Goal: Task Accomplishment & Management: Manage account settings

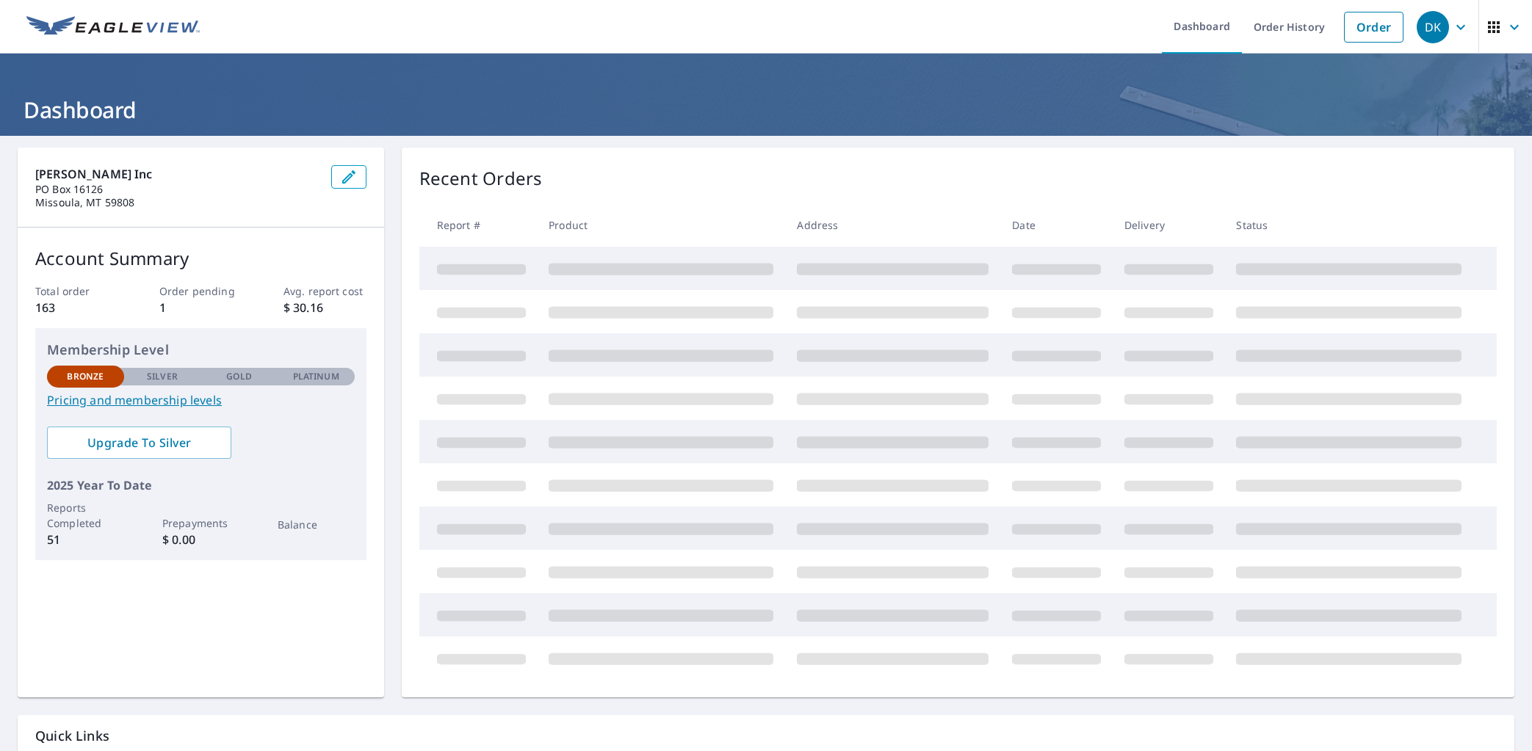
scroll to position [3, 0]
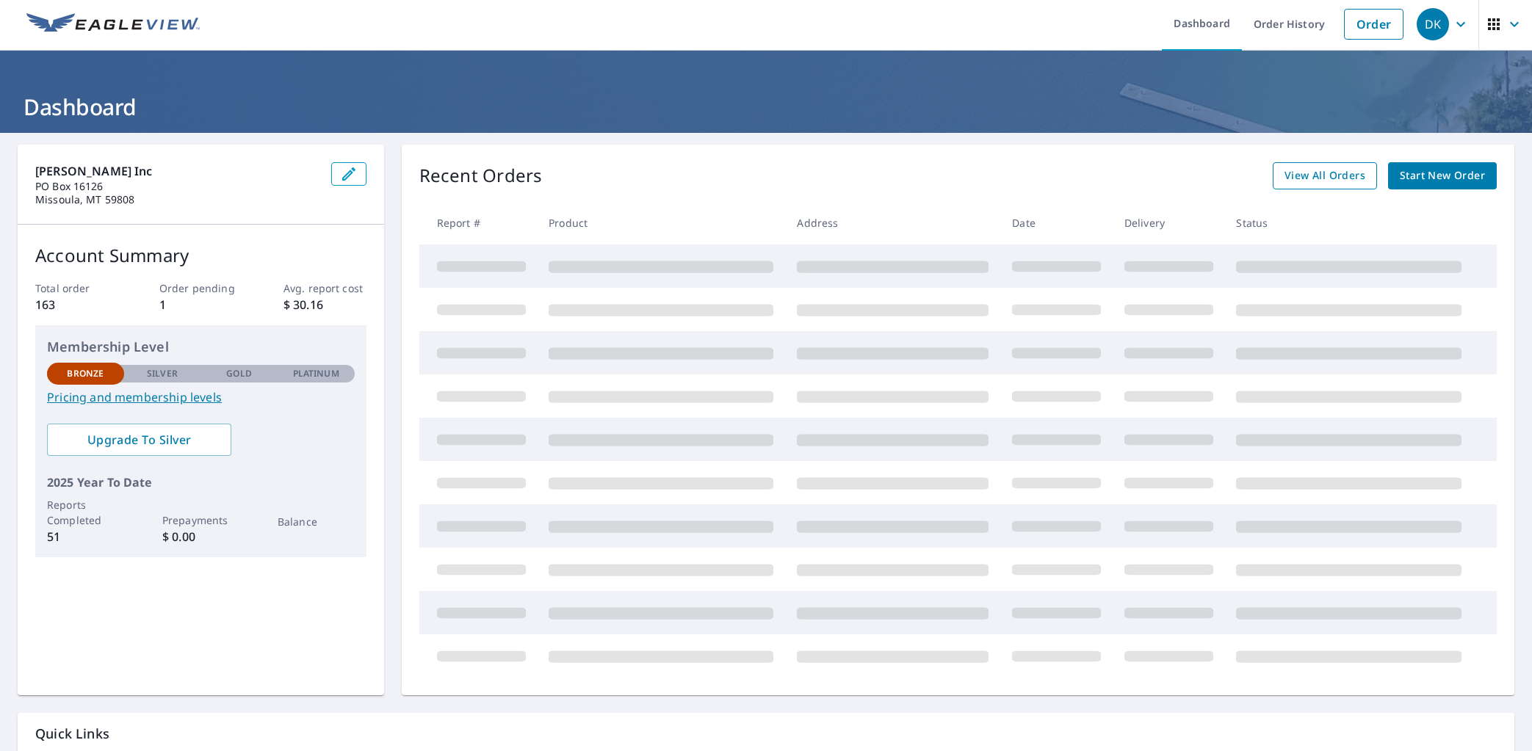
click at [1341, 187] on link "View All Orders" at bounding box center [1324, 175] width 104 height 27
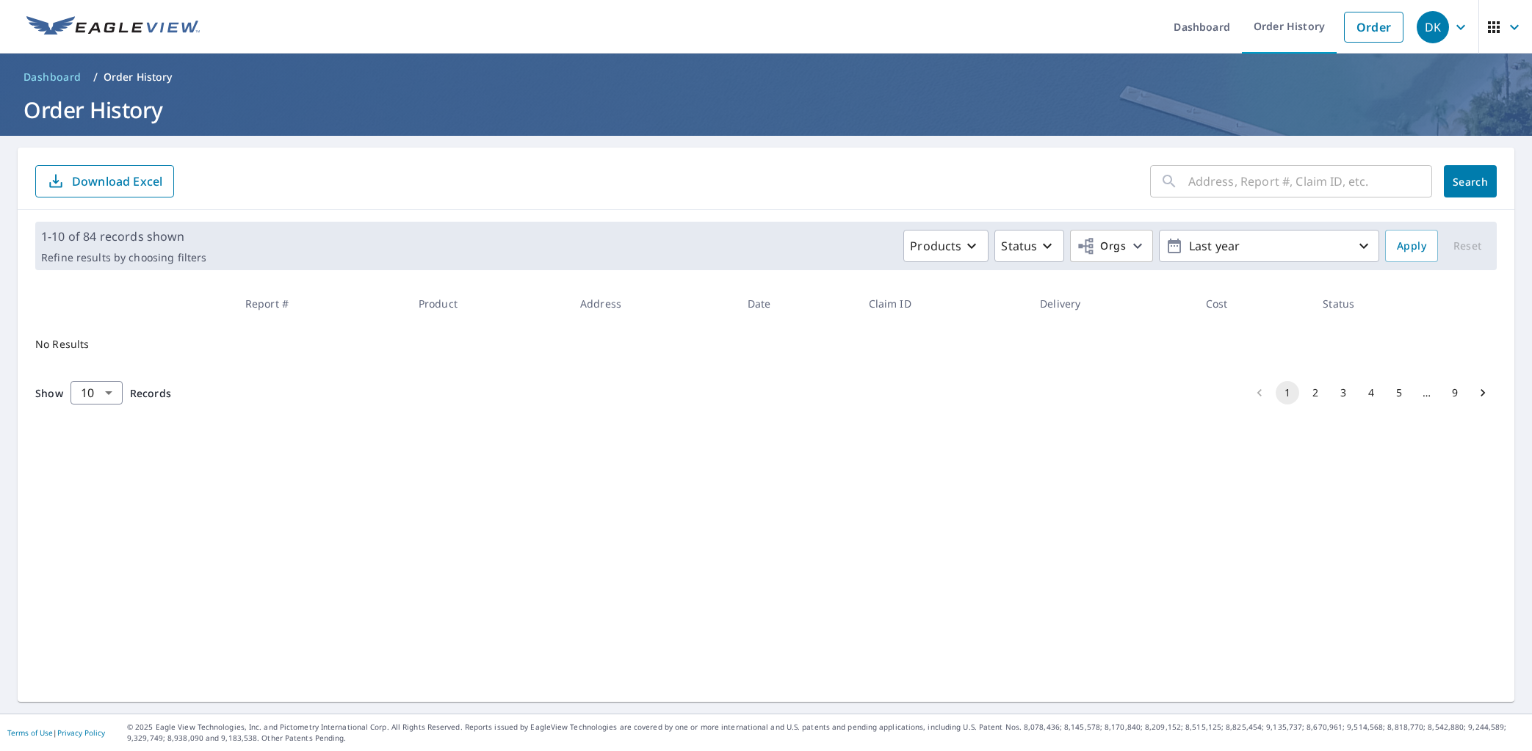
click at [1256, 178] on input "text" at bounding box center [1310, 181] width 244 height 41
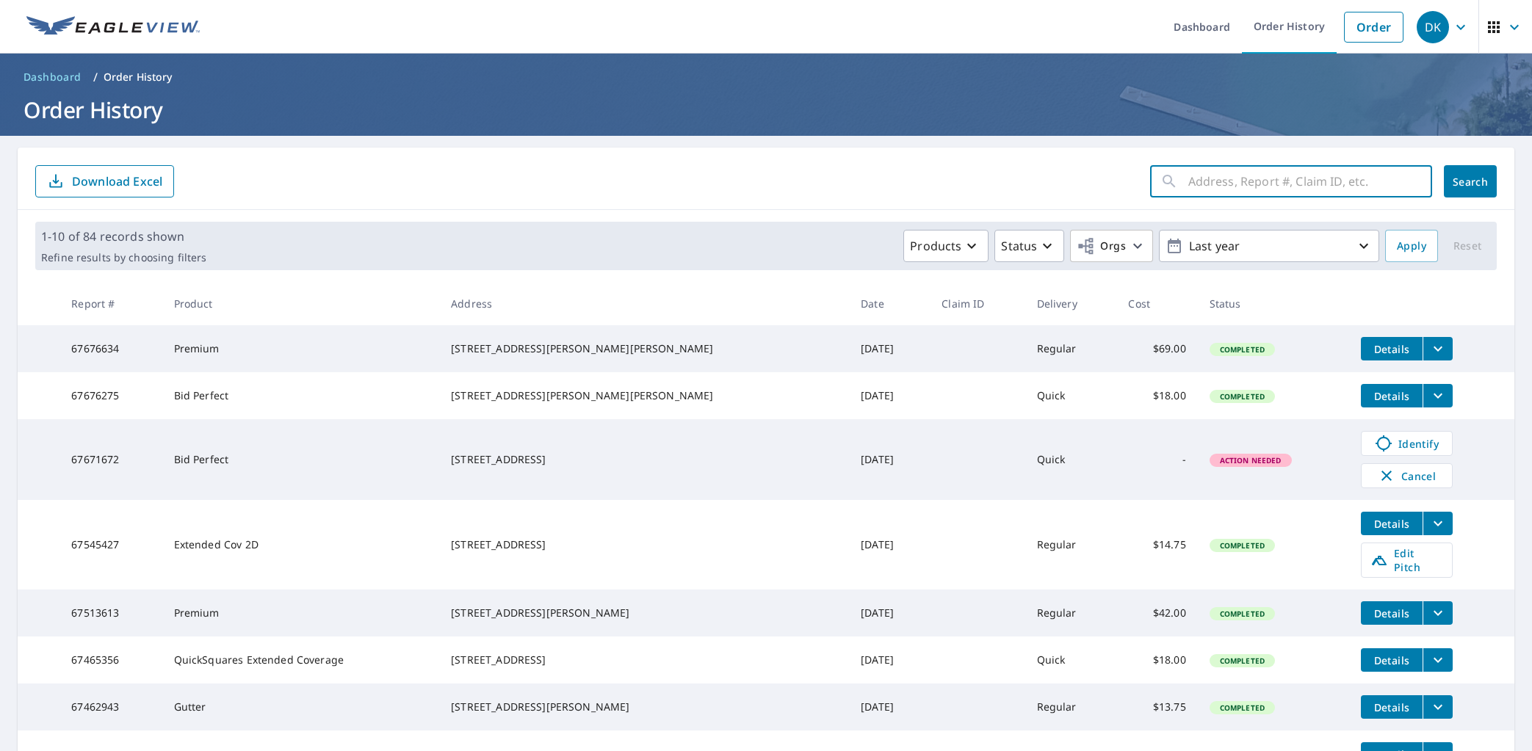
type input "259"
click at [1475, 178] on span "Search" at bounding box center [1469, 182] width 29 height 14
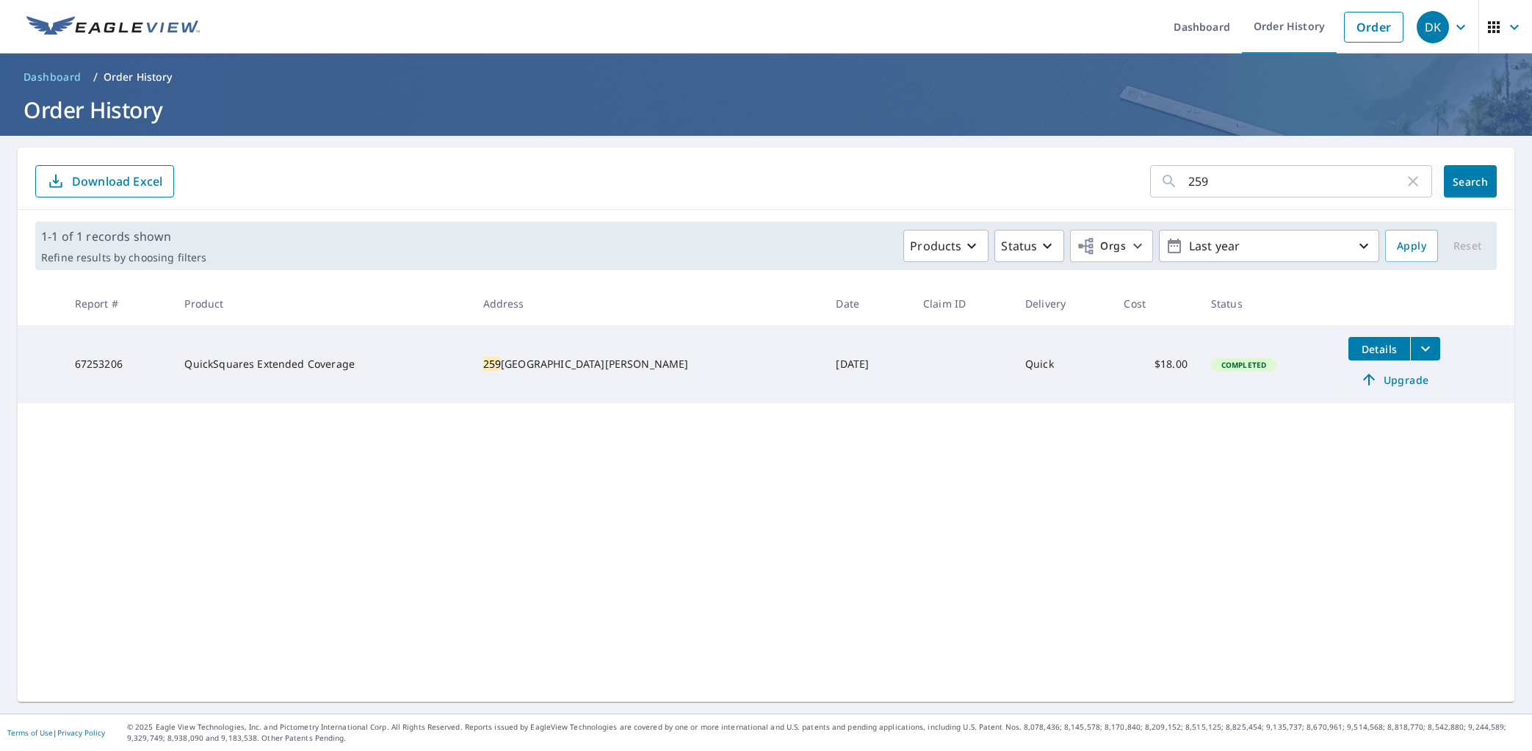
click at [1366, 380] on span "Upgrade" at bounding box center [1394, 380] width 74 height 18
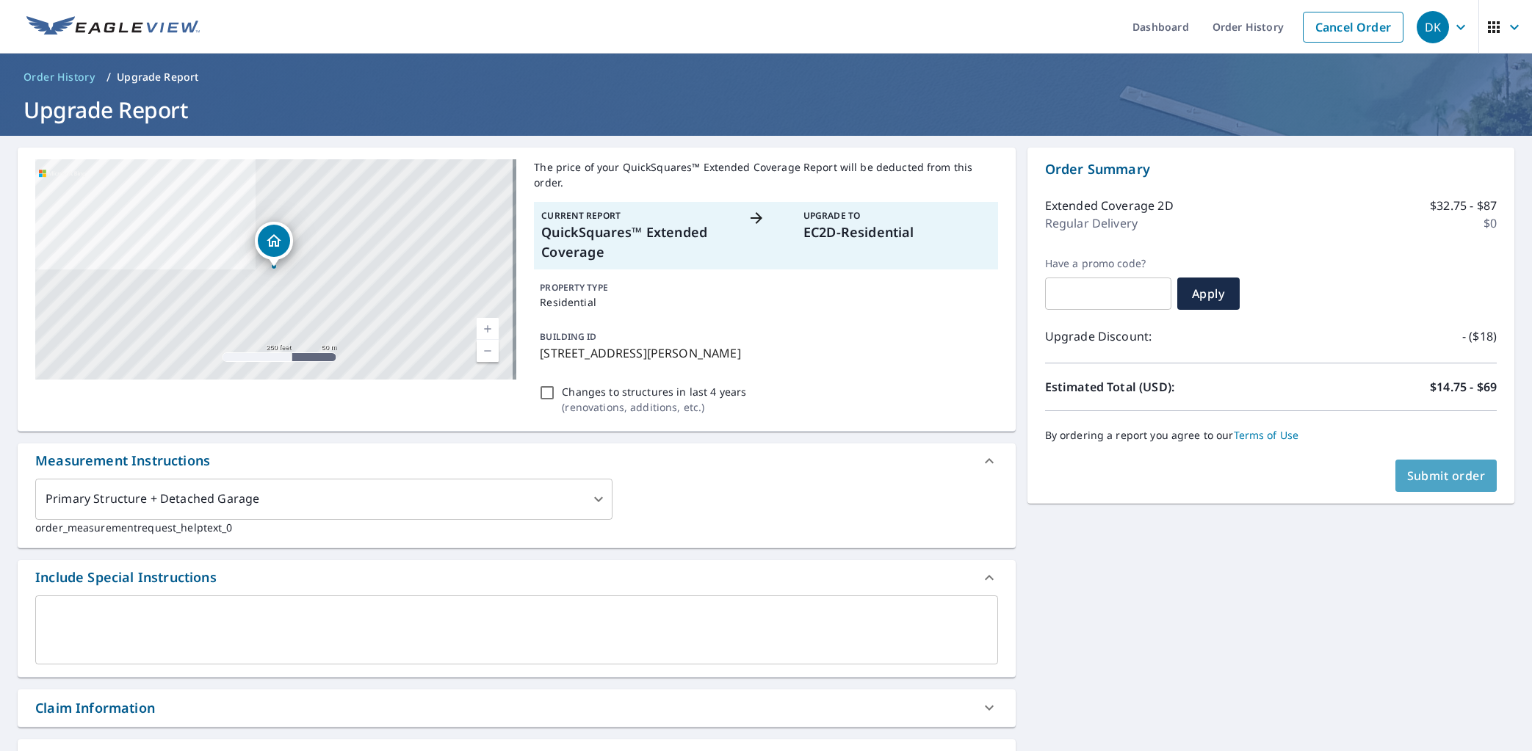
click at [1438, 478] on span "Submit order" at bounding box center [1446, 476] width 79 height 16
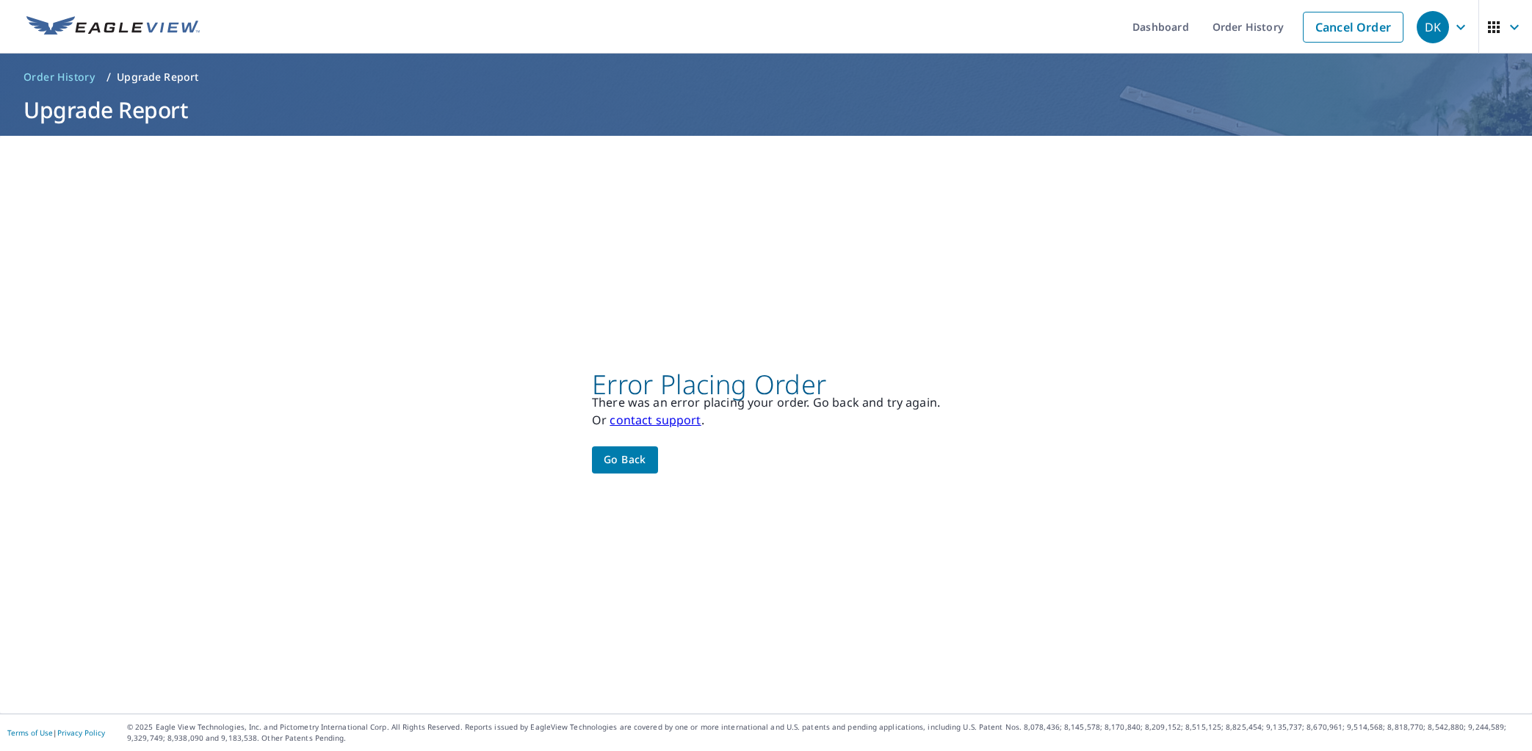
click at [613, 463] on span "Go back" at bounding box center [625, 460] width 43 height 18
